Goal: Navigation & Orientation: Understand site structure

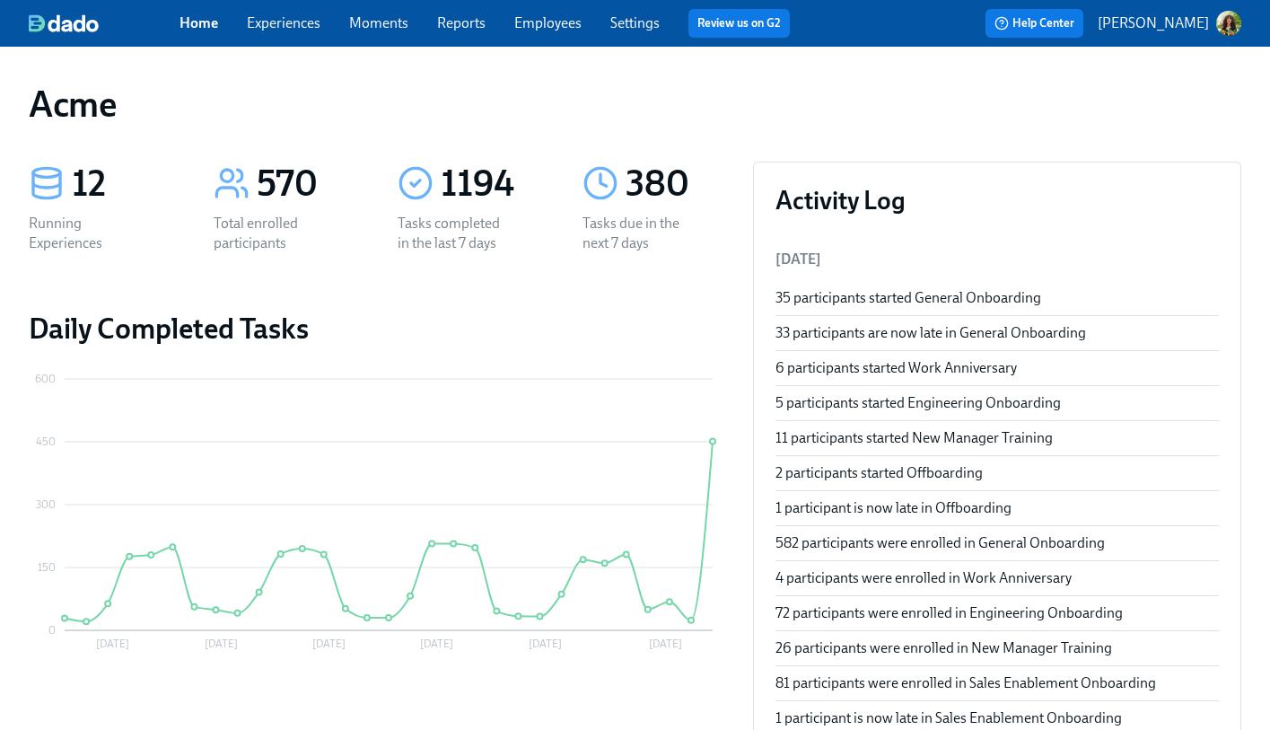
click at [280, 18] on link "Experiences" at bounding box center [284, 22] width 74 height 17
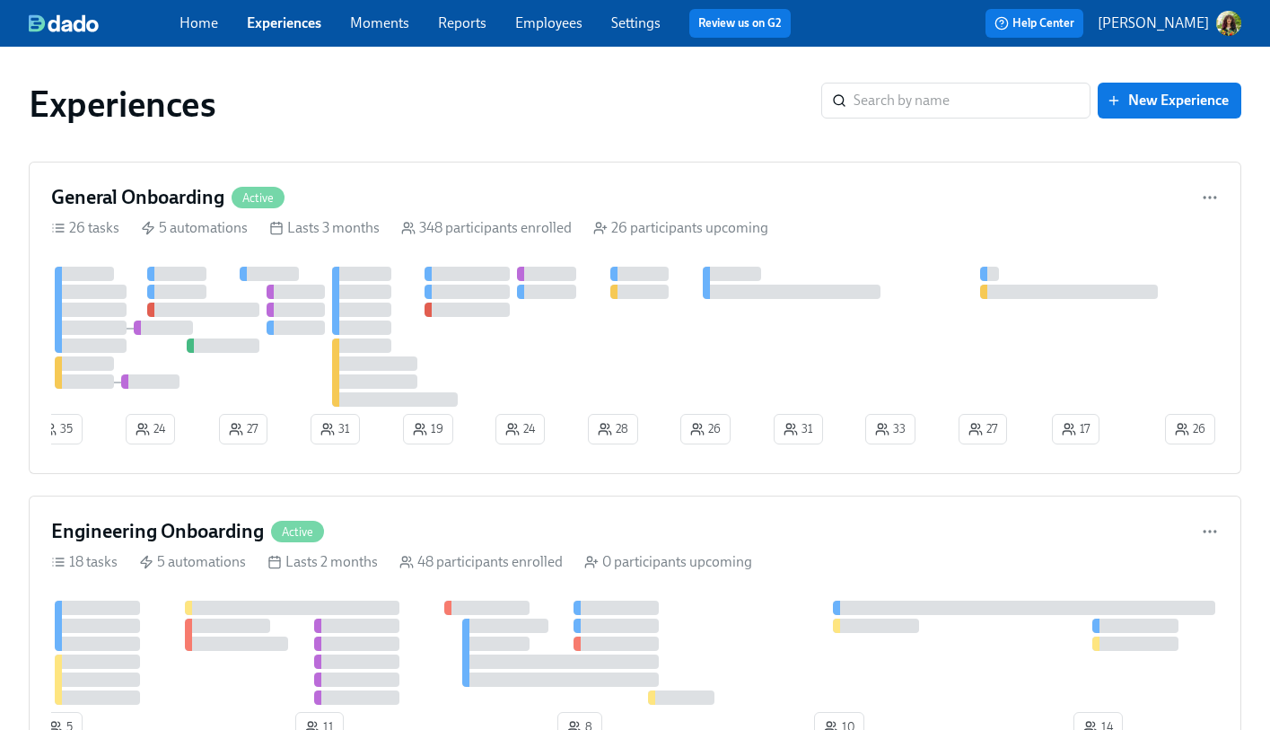
click at [366, 26] on link "Moments" at bounding box center [379, 22] width 59 height 17
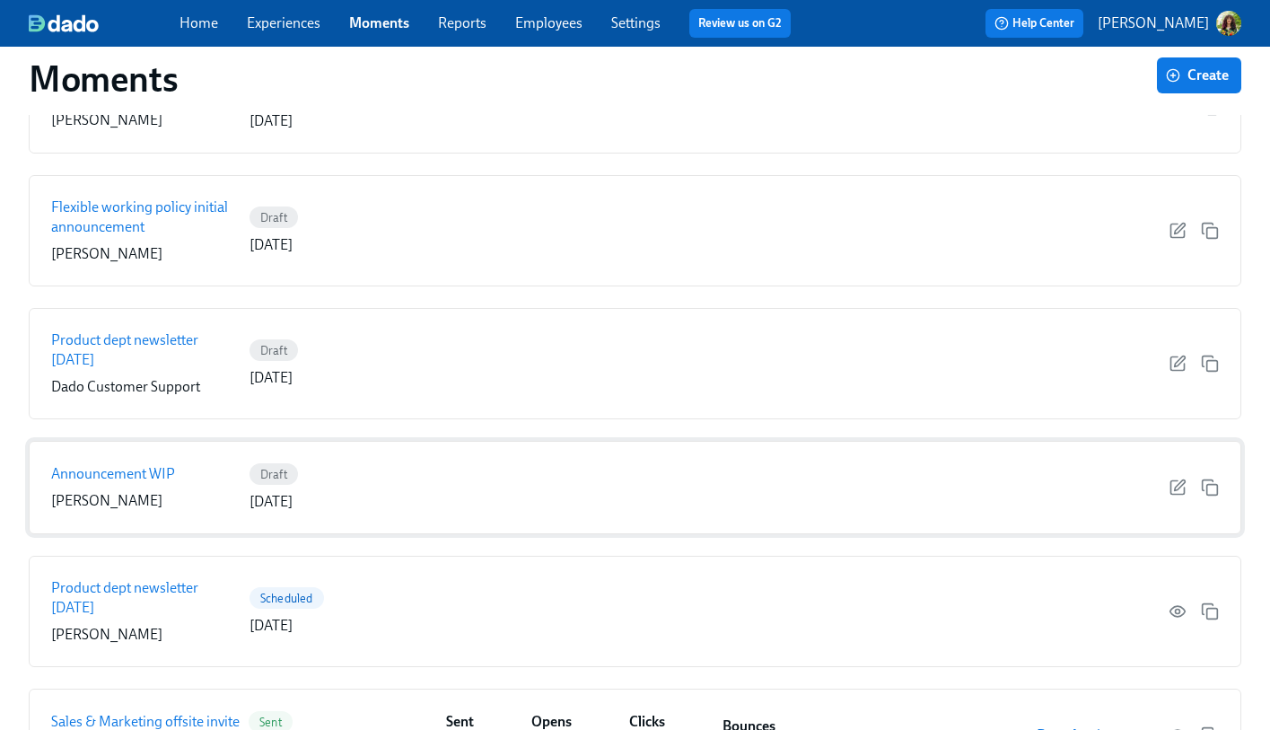
scroll to position [242, 0]
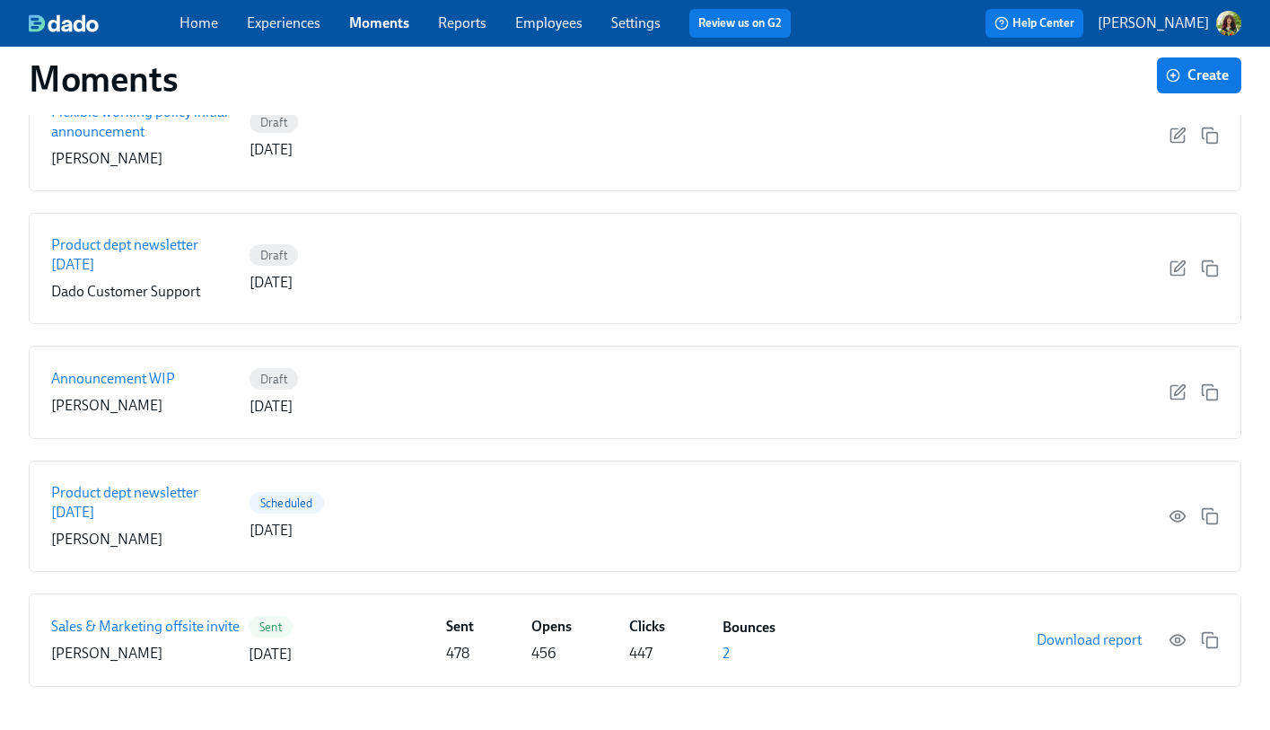
click at [399, 20] on link "Moments" at bounding box center [379, 22] width 60 height 17
click at [471, 22] on link "Reports" at bounding box center [462, 22] width 48 height 17
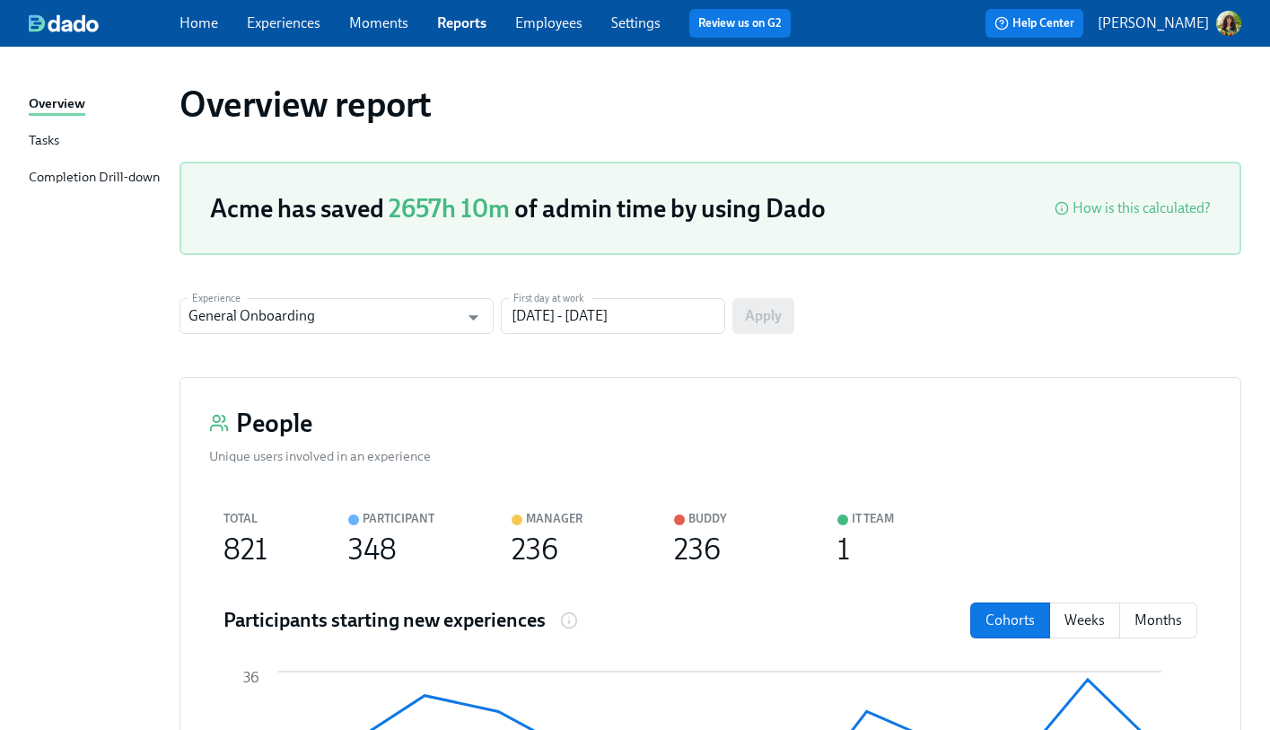
click at [44, 137] on div "Tasks" at bounding box center [44, 141] width 31 height 22
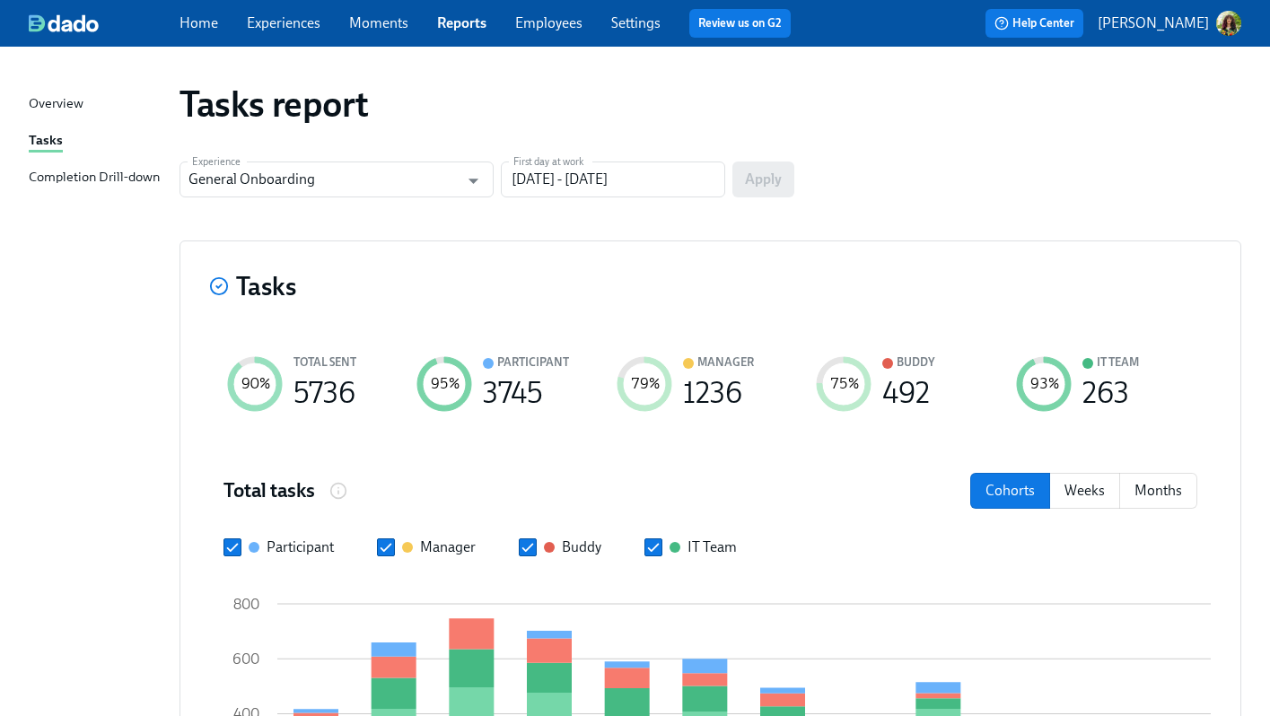
click at [75, 173] on div "Completion Drill-down" at bounding box center [94, 178] width 131 height 22
